Goal: Task Accomplishment & Management: Use online tool/utility

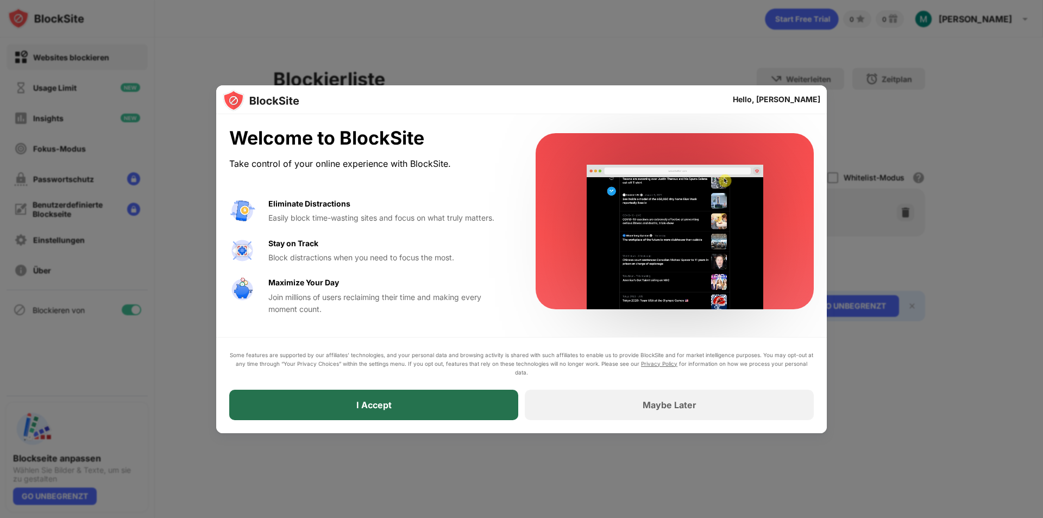
click at [436, 412] on div "I Accept" at bounding box center [373, 405] width 289 height 30
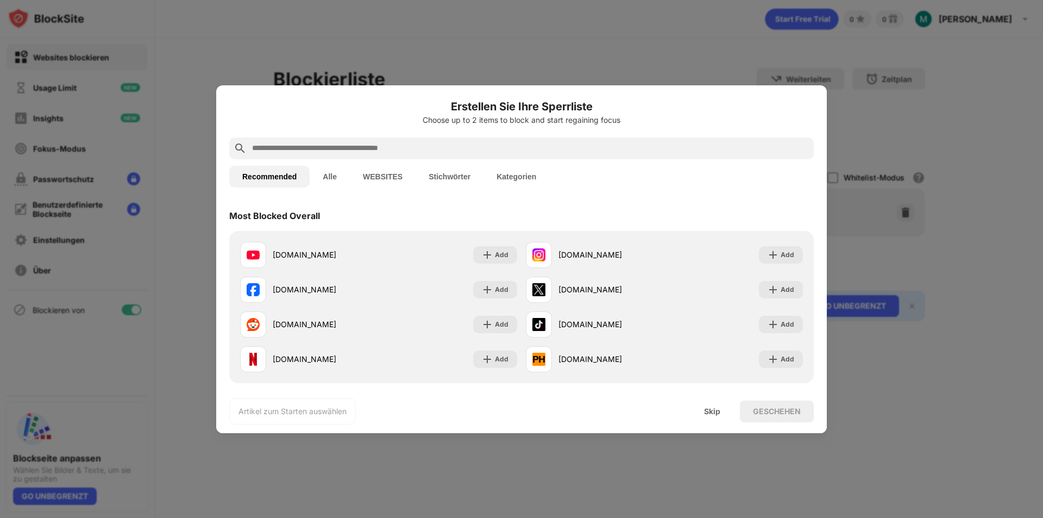
click at [368, 174] on button "WEBSITES" at bounding box center [383, 177] width 66 height 22
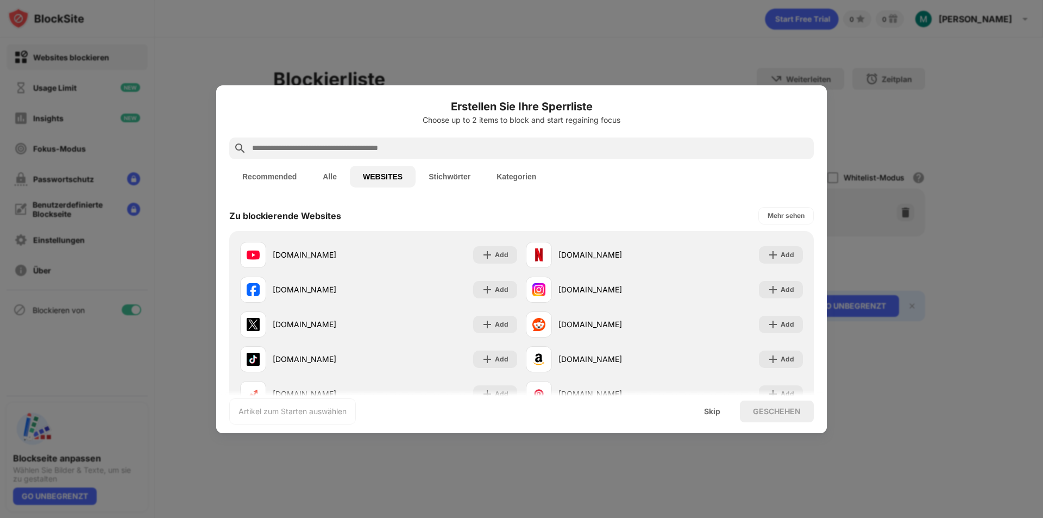
click at [449, 173] on button "Stichwörter" at bounding box center [450, 177] width 68 height 22
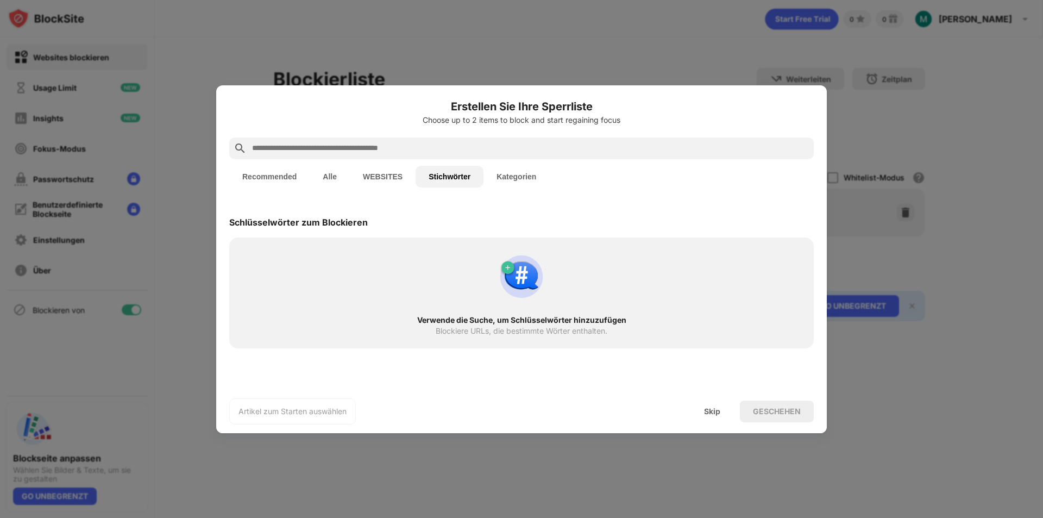
click at [341, 152] on input "text" at bounding box center [530, 148] width 559 height 13
click at [504, 171] on button "Kategorien" at bounding box center [517, 177] width 66 height 22
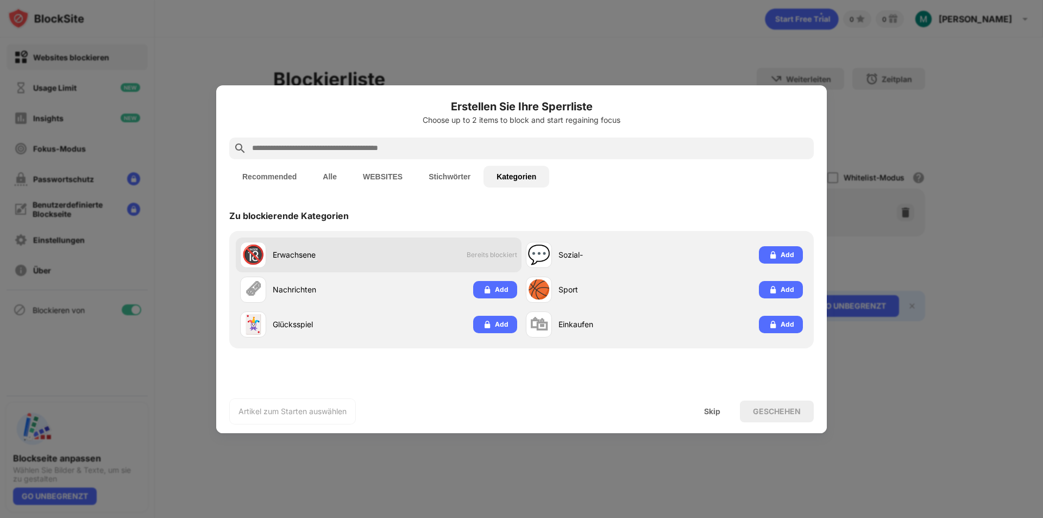
click at [327, 261] on div "🔞 Erwachsene" at bounding box center [309, 255] width 139 height 26
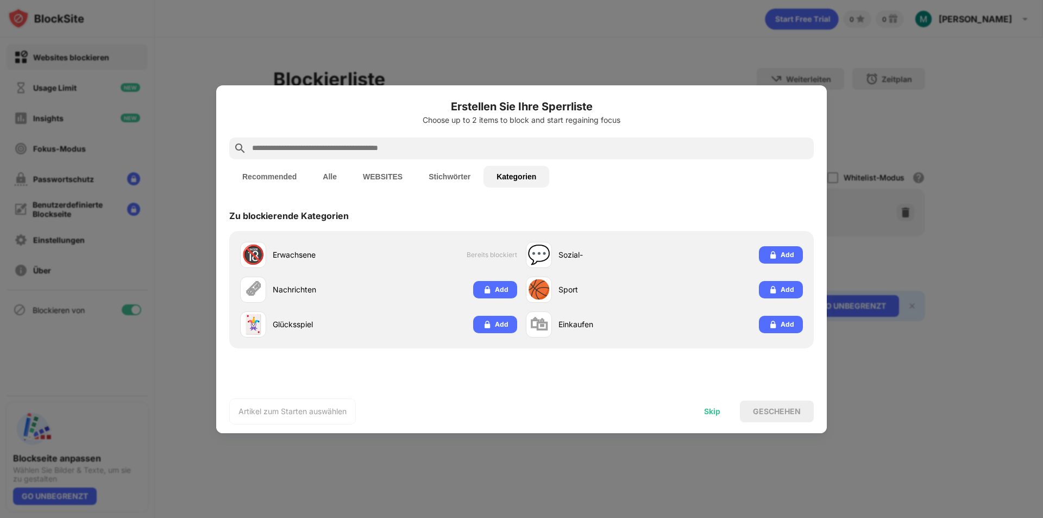
click at [693, 421] on div "Skip" at bounding box center [712, 411] width 42 height 22
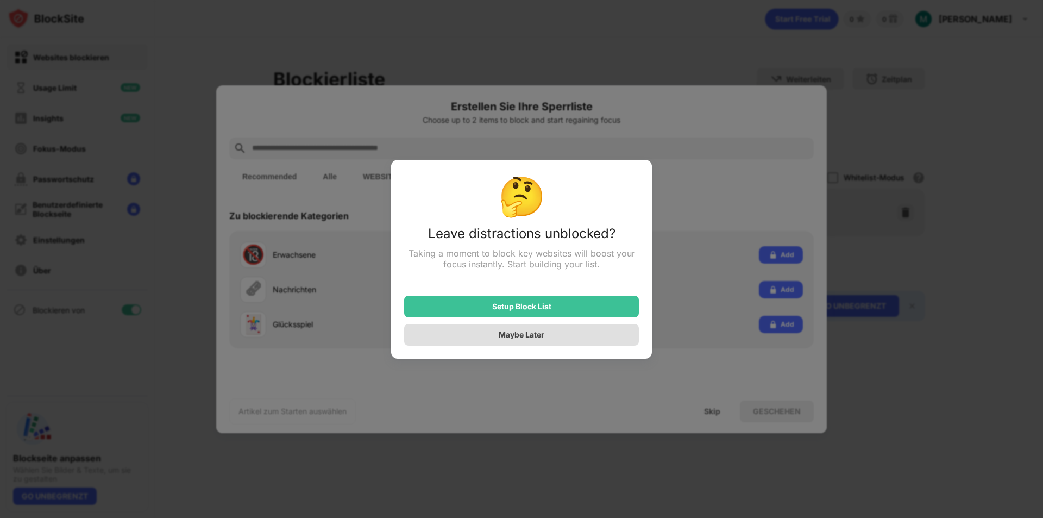
click at [541, 338] on div "Maybe Later" at bounding box center [522, 334] width 46 height 9
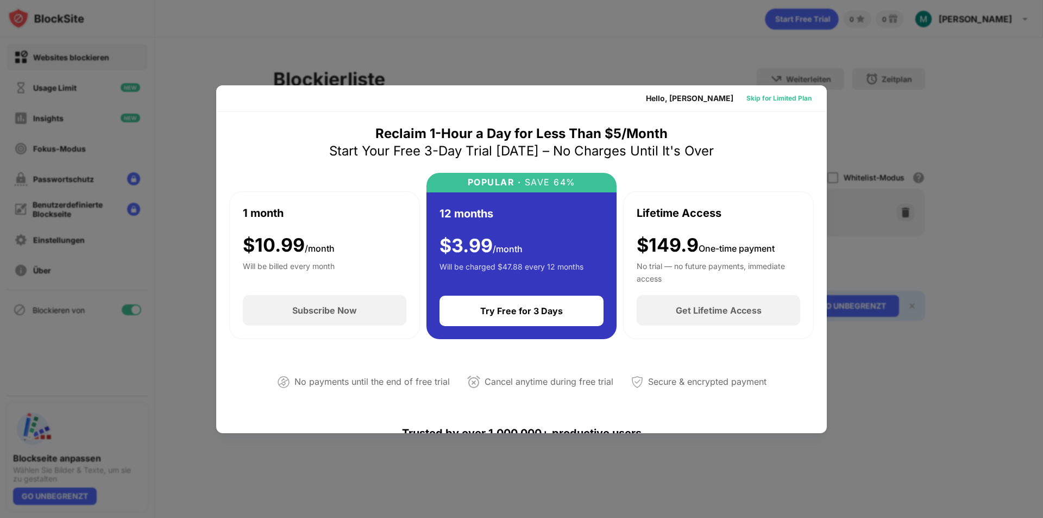
click at [796, 101] on div "Skip for Limited Plan" at bounding box center [779, 98] width 65 height 11
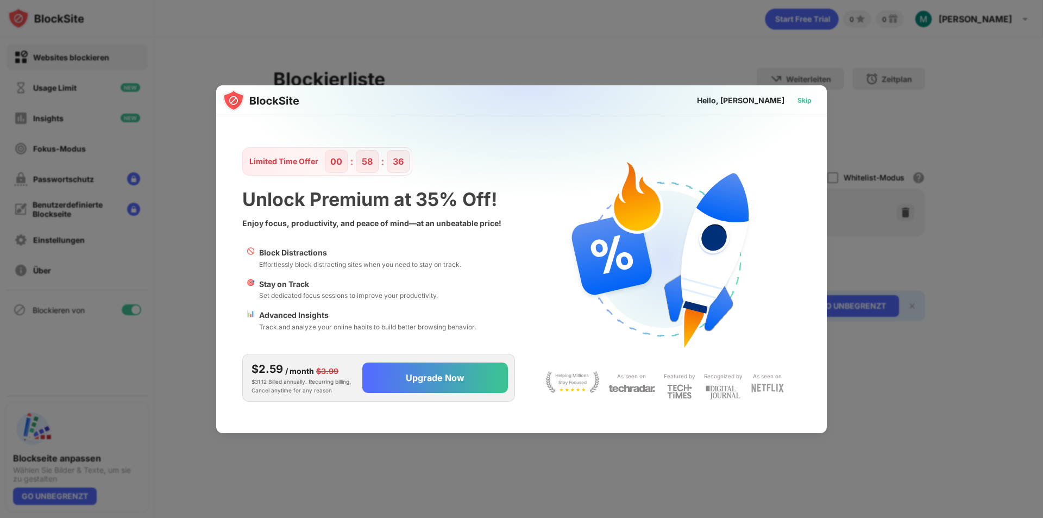
click at [805, 99] on div "Skip" at bounding box center [805, 100] width 14 height 11
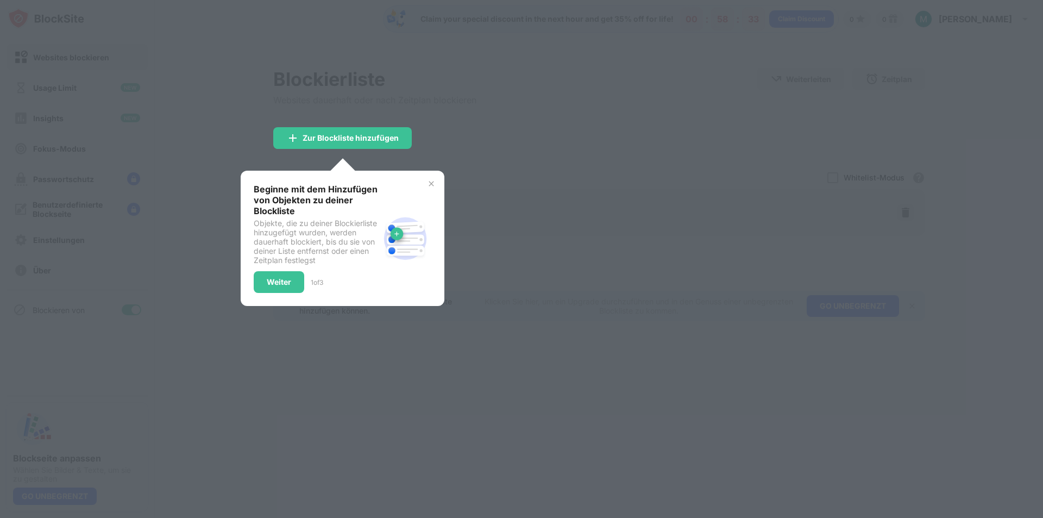
click at [431, 184] on img at bounding box center [431, 183] width 9 height 9
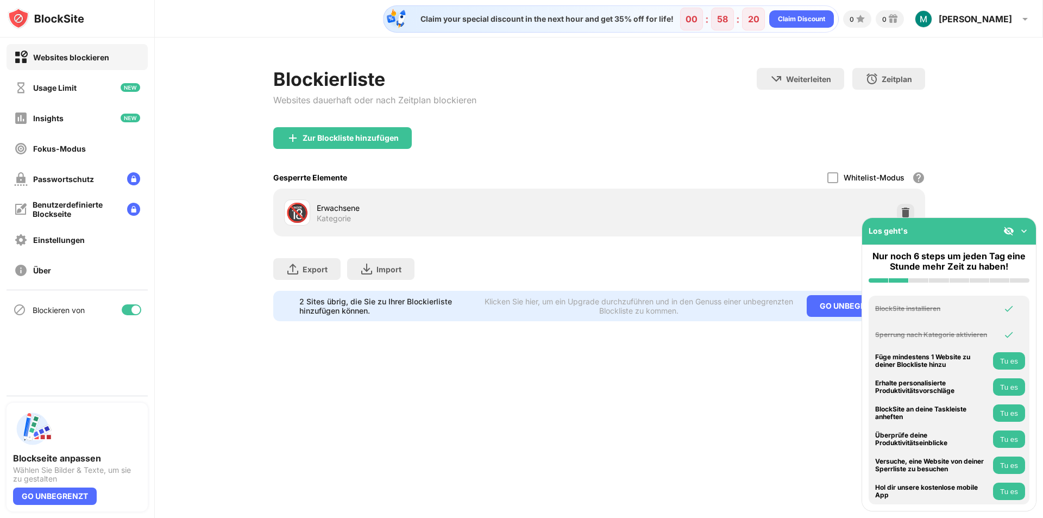
click at [1029, 228] on img at bounding box center [1024, 230] width 11 height 11
